Goal: Ask a question

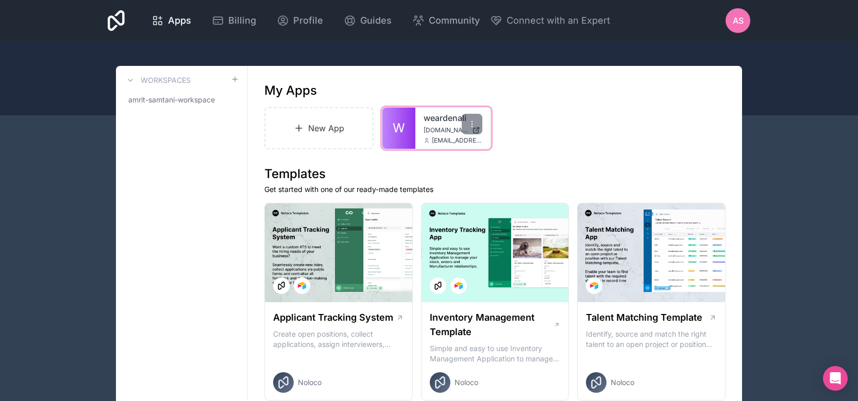
click at [408, 127] on link "W" at bounding box center [398, 128] width 33 height 41
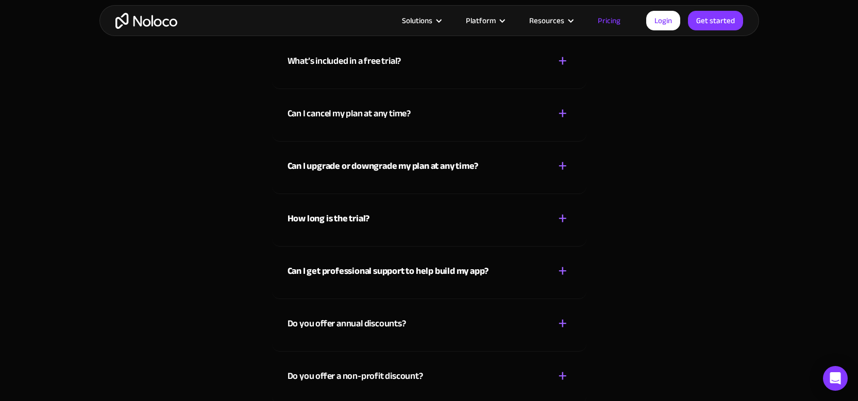
scroll to position [4562, 0]
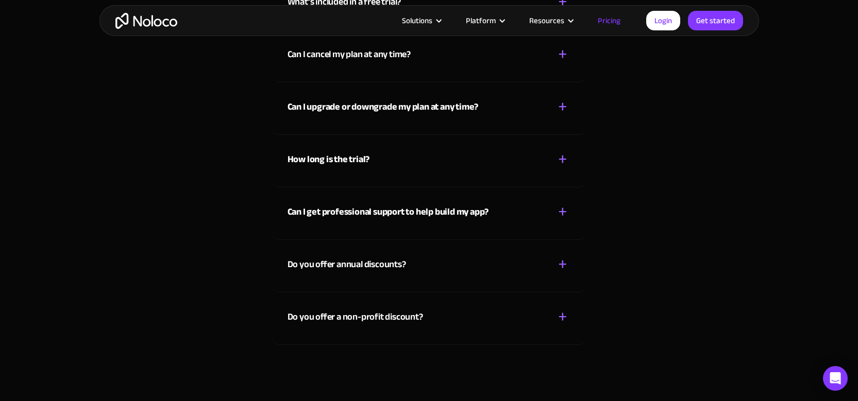
click at [344, 208] on strong "Can I get professional support to help build my app?" at bounding box center [387, 211] width 201 height 17
